Goal: Answer question/provide support

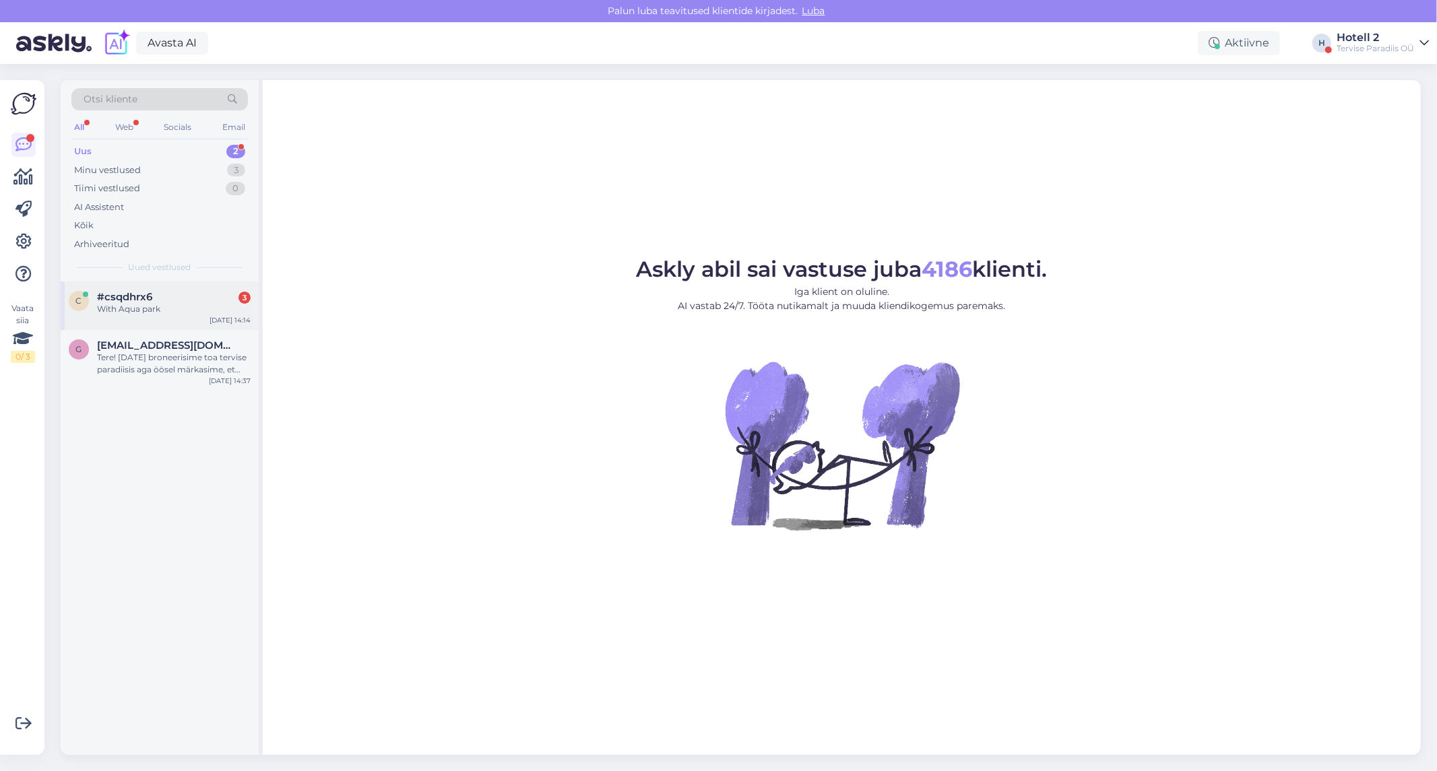
click at [201, 298] on div "#csqdhrx6 3" at bounding box center [174, 297] width 154 height 12
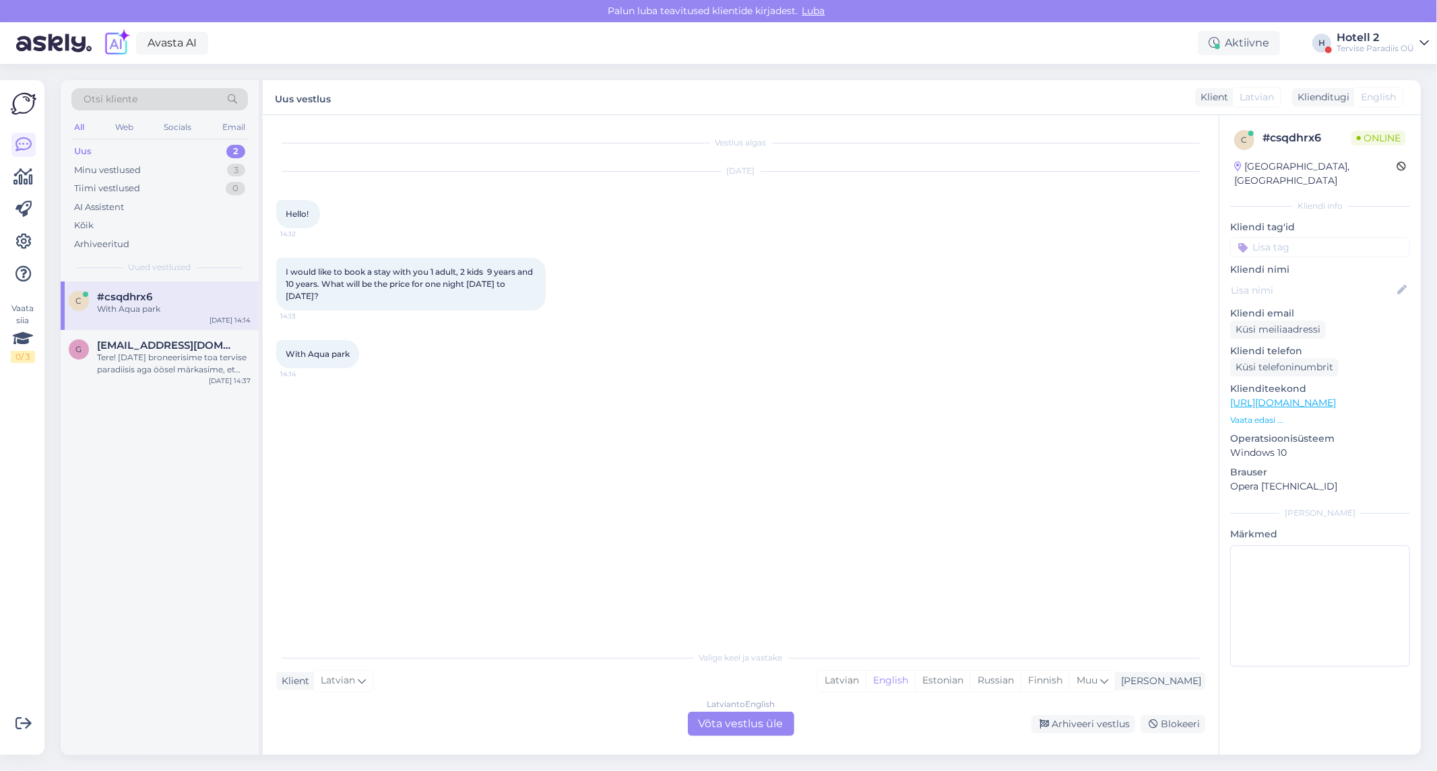
click at [731, 719] on div "Latvian to English Võta vestlus üle" at bounding box center [741, 724] width 106 height 24
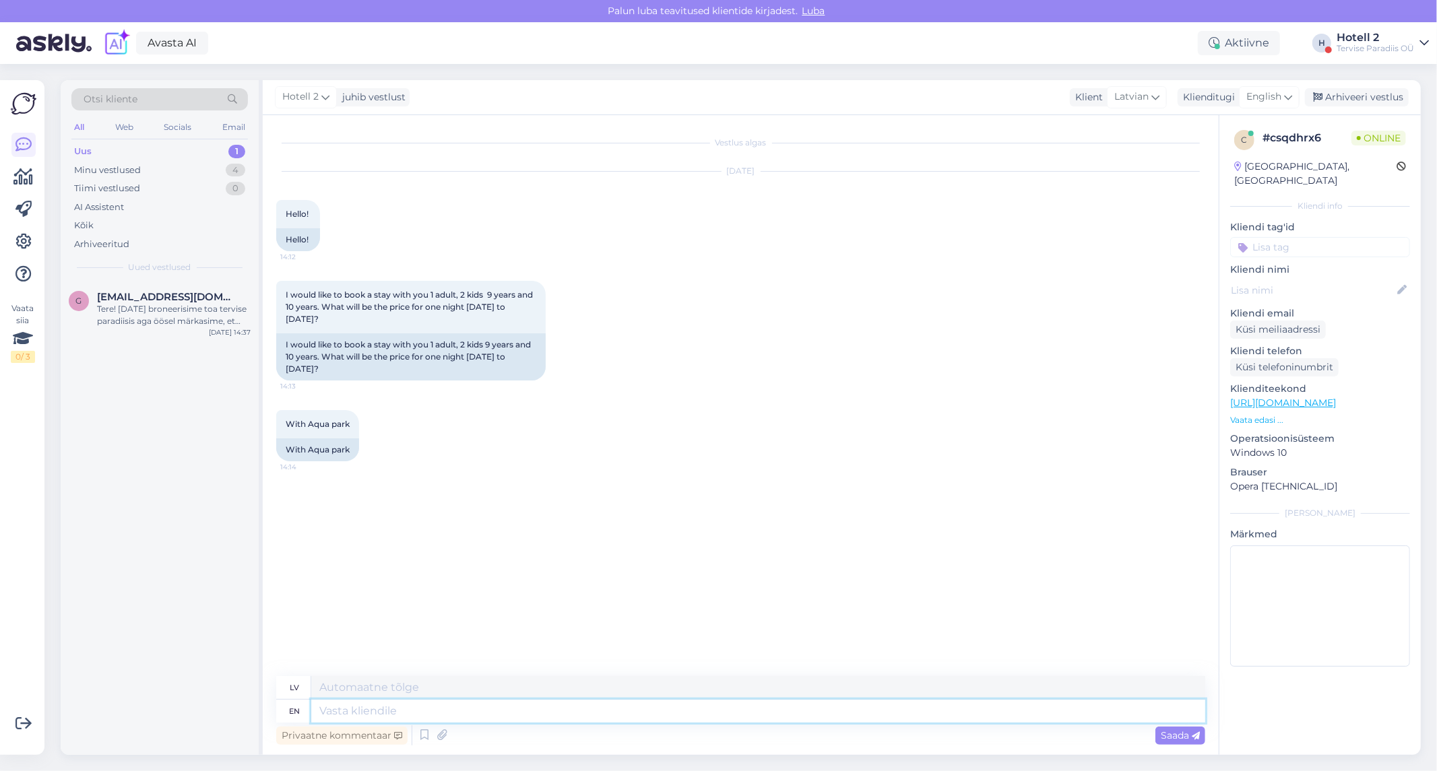
click at [345, 711] on textarea at bounding box center [758, 711] width 894 height 23
type textarea "Hello!"
type textarea "Sveiki!"
type textarea "Hello! You ca"
type textarea "Sveiki! Tu"
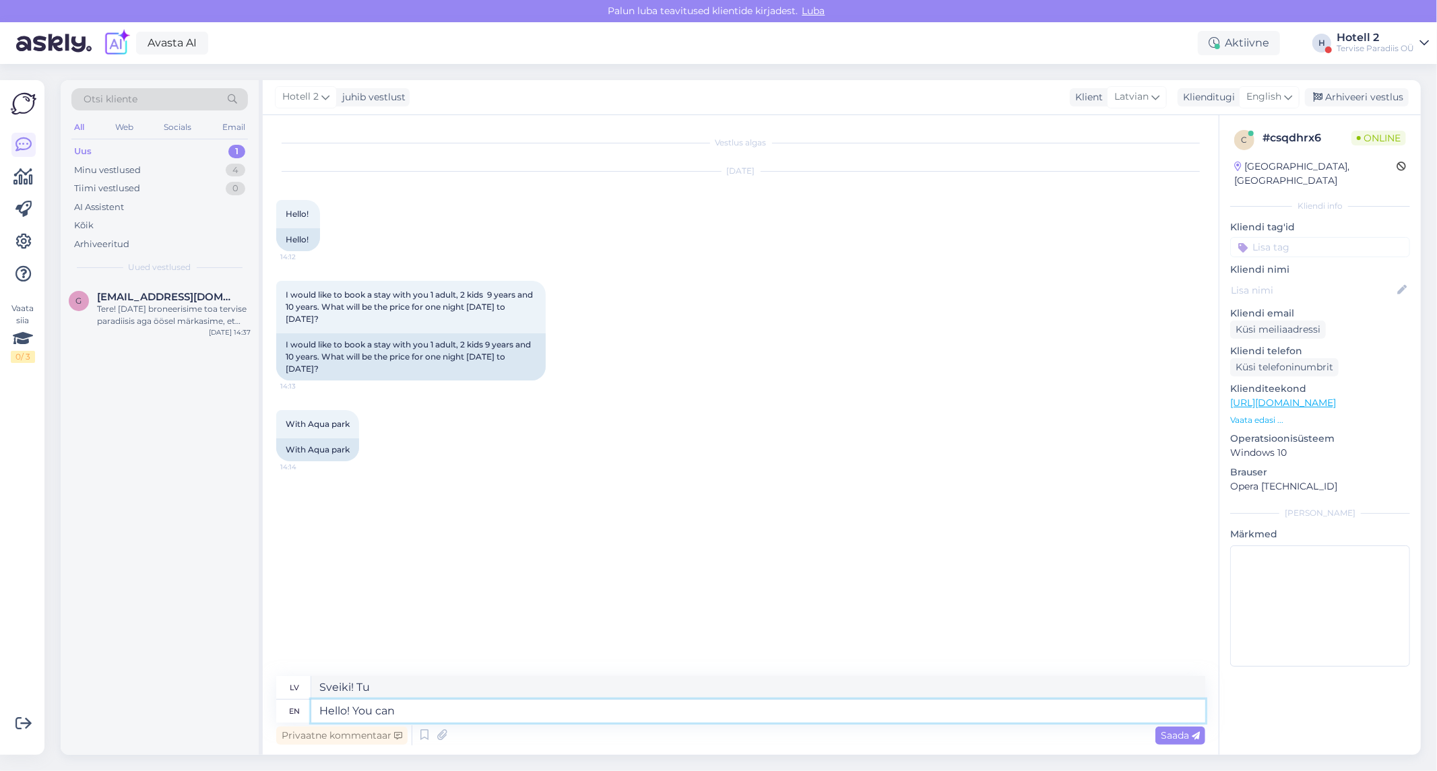
type textarea "Hello! You can"
type textarea "Sveiki! Jūs varat"
type textarea "Hello! You can look"
type textarea "Sveiki! Varat paskatīties"
type textarea "Hello! You can look close"
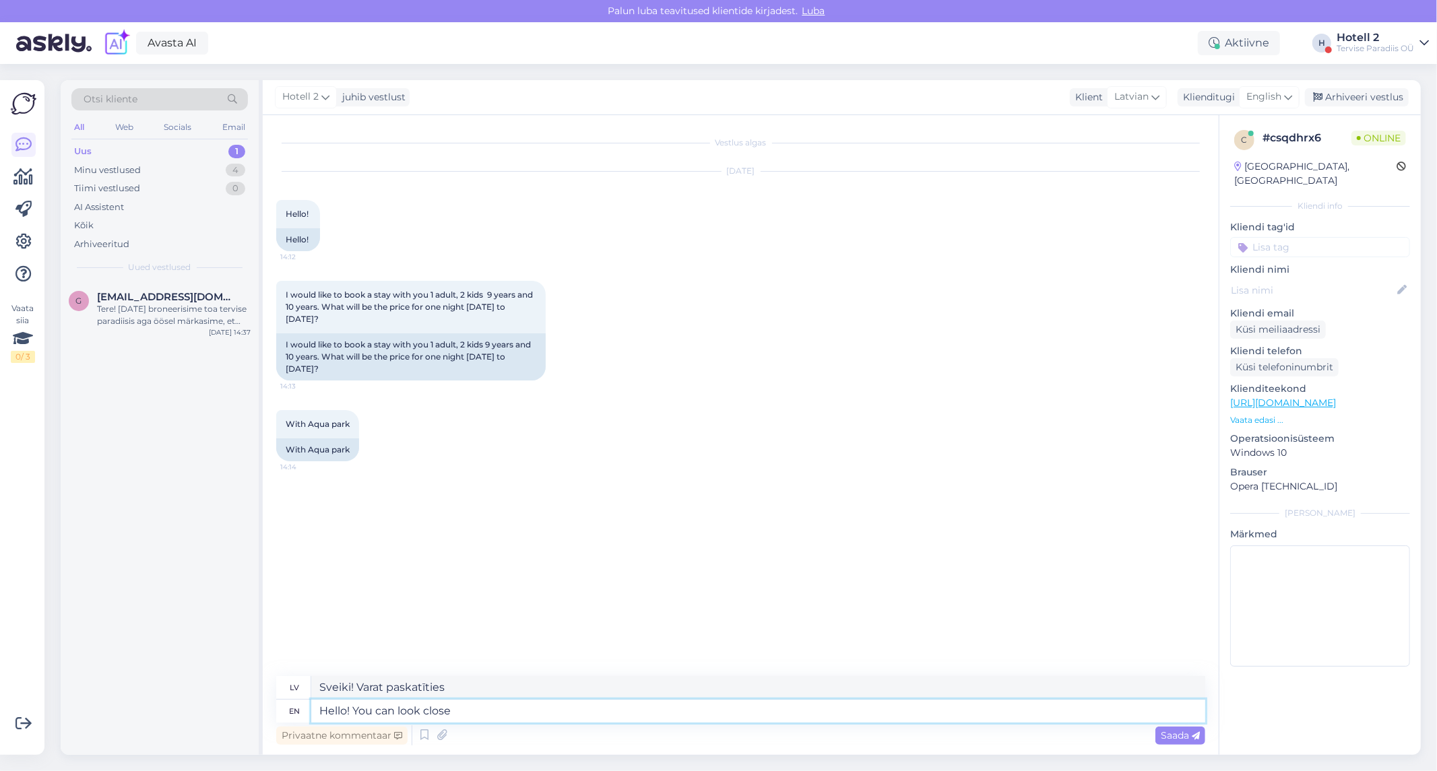
type textarea "Sveiki! Varat paskatīties tuvumā"
type textarea "Hello! You can look closely"
type textarea "Sveiki! Varat uzmanīgi apskatīties"
type textarea "Hello! You can look closely in"
type textarea "Sveiki! Varat uzmanīgi ieskatīties"
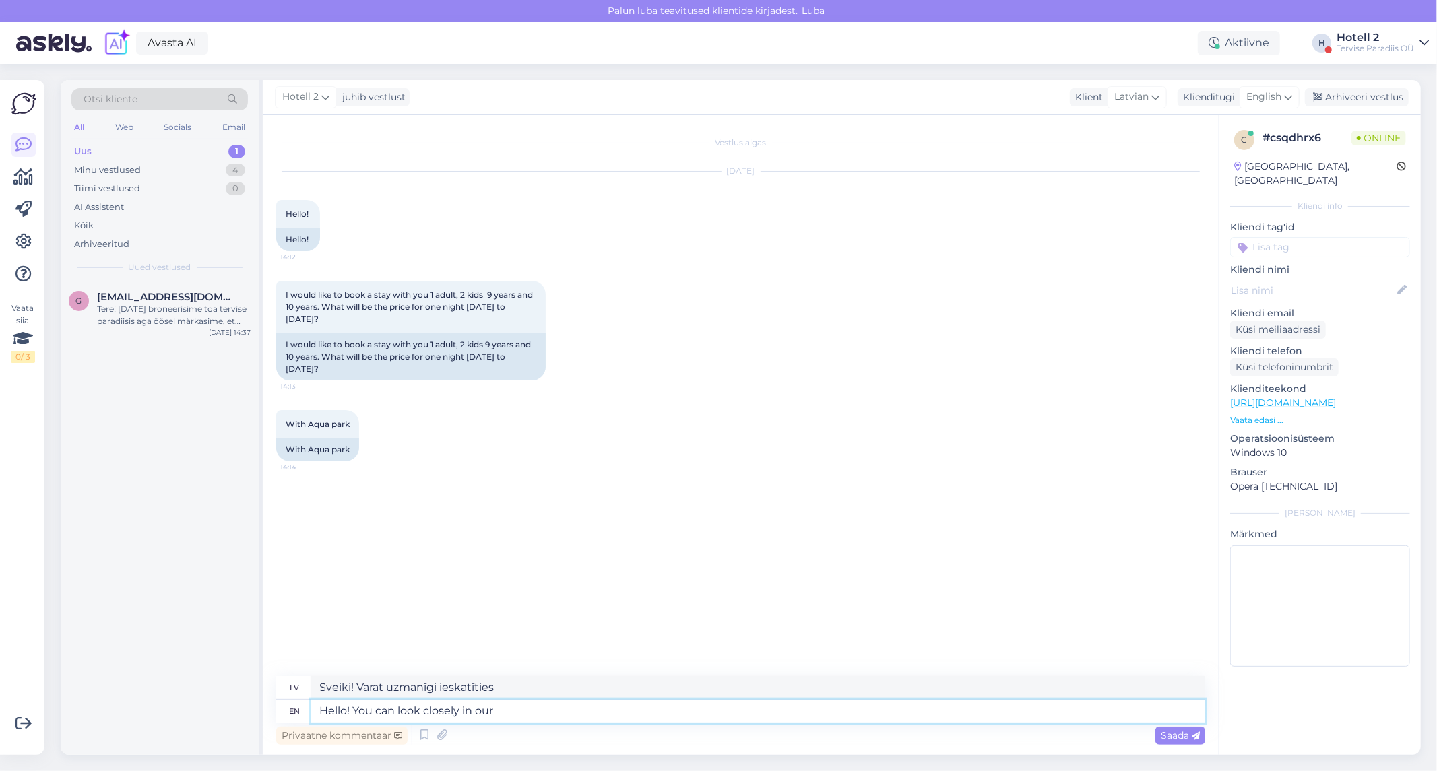
type textarea "Hello! You can look closely in our"
type textarea "Sveiki! Jūs varat tuvāk apskatīt mūsu"
type textarea "Hello! You can look closely in our website"
type textarea "Sveiki! Jūs varat tuvāk apskatīt mūsu tīmekļa vietni"
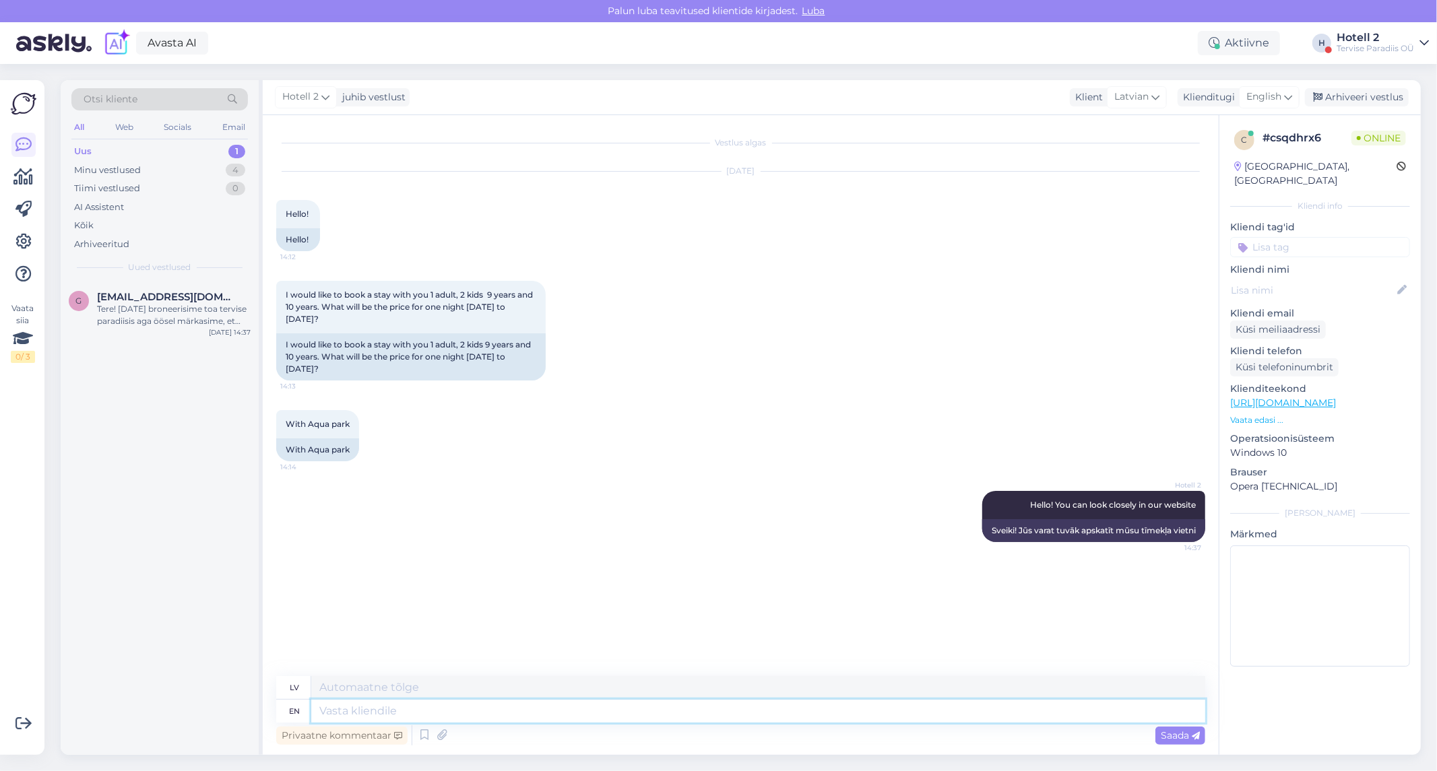
paste textarea "[URL][DOMAIN_NAME]"
type textarea "[URL][DOMAIN_NAME]"
type textarea "[URL][DOMAIN_NAME] !/accommodation/search/date/2025-10-25/2025-10-26?lang=et"
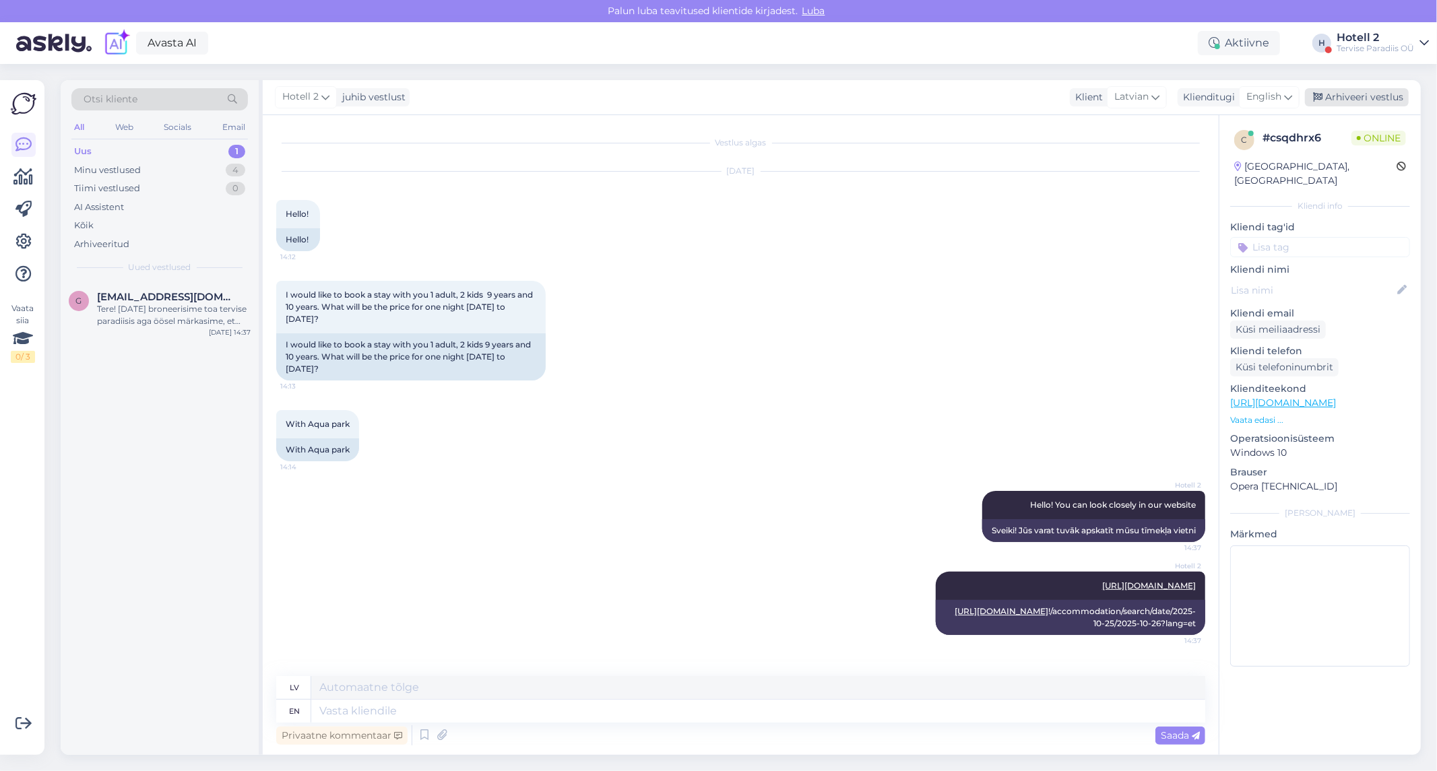
click at [1345, 90] on div "Arhiveeri vestlus" at bounding box center [1357, 97] width 104 height 18
